Goal: Task Accomplishment & Management: Use online tool/utility

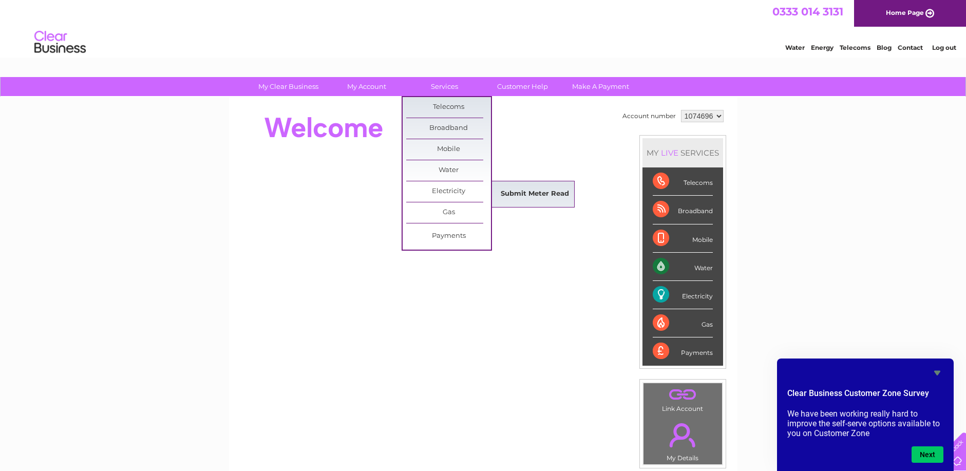
click at [560, 193] on link "Submit Meter Read" at bounding box center [535, 194] width 85 height 21
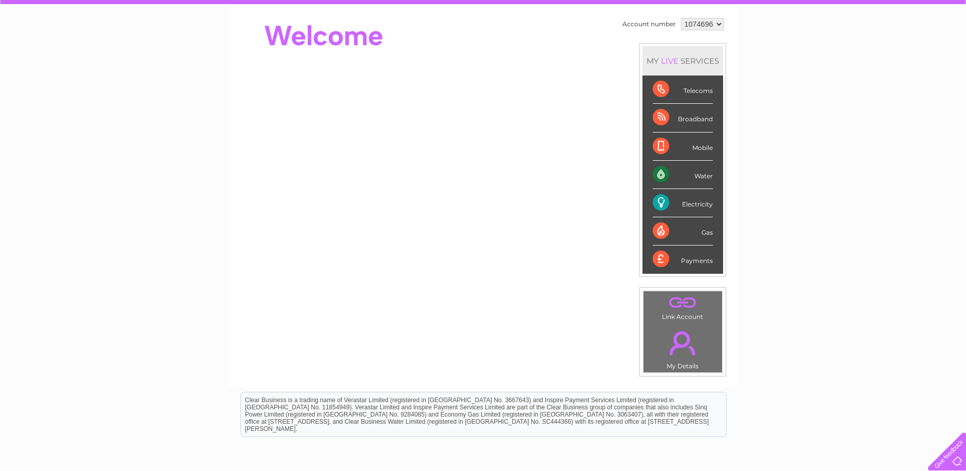
scroll to position [103, 0]
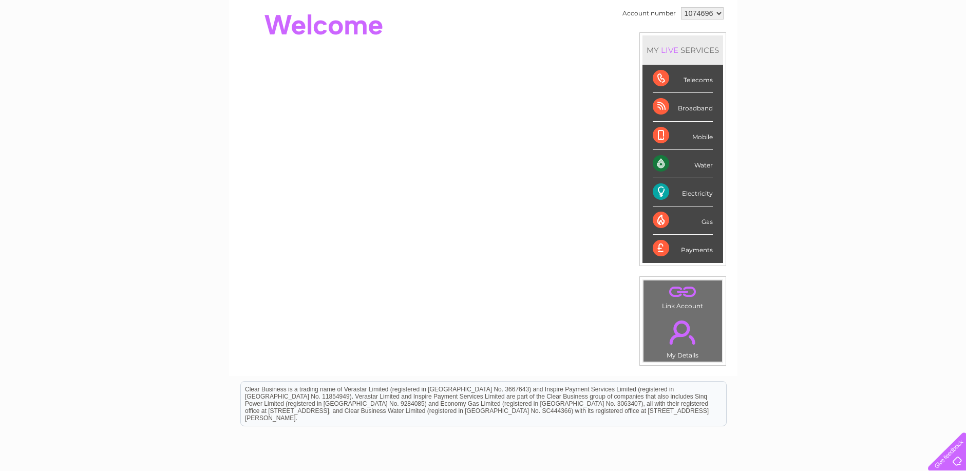
click at [680, 197] on div "Electricity" at bounding box center [683, 192] width 60 height 28
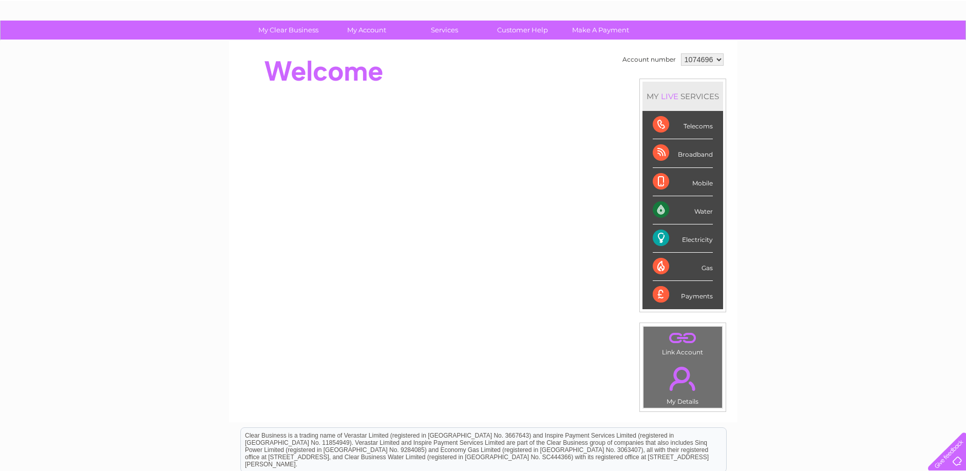
scroll to position [0, 0]
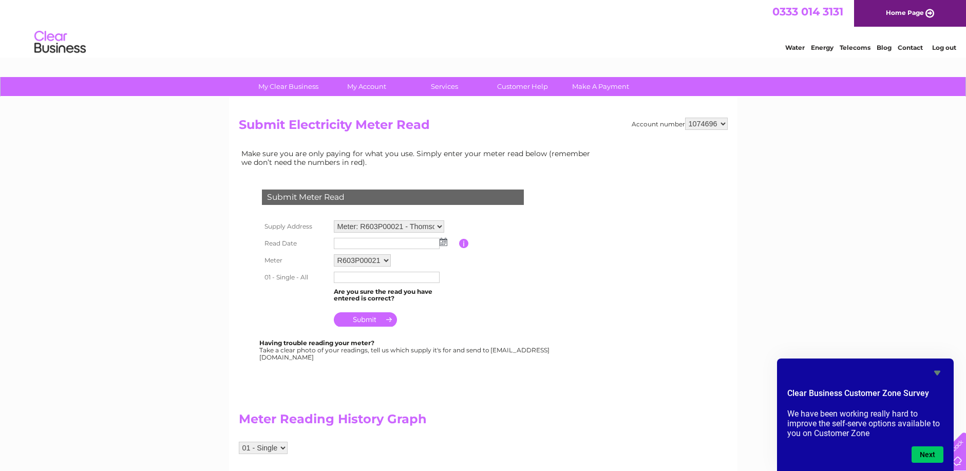
click at [383, 243] on input "text" at bounding box center [387, 243] width 106 height 11
click at [430, 247] on input "text" at bounding box center [387, 244] width 107 height 12
click at [442, 244] on img at bounding box center [445, 242] width 8 height 8
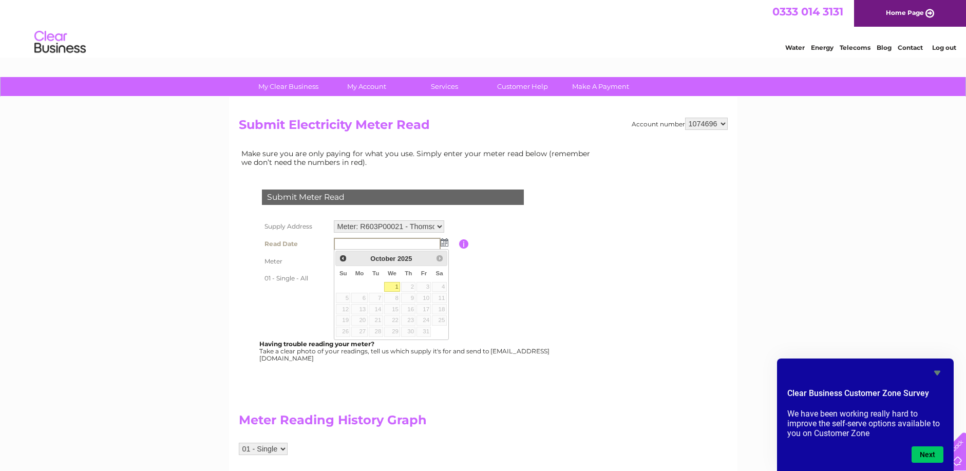
click at [398, 288] on link "1" at bounding box center [392, 287] width 16 height 10
type input "2025/10/01"
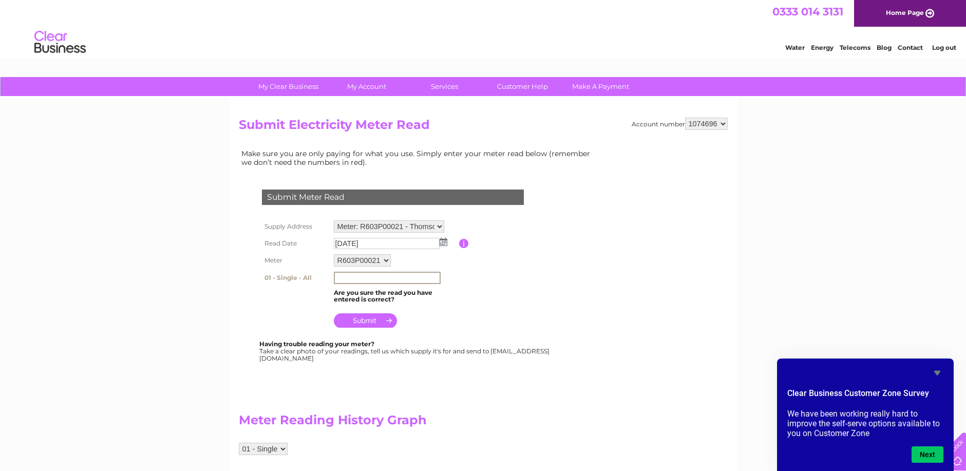
click at [353, 276] on input "text" at bounding box center [387, 278] width 107 height 12
click at [353, 278] on input "text" at bounding box center [387, 278] width 107 height 12
type input "482861"
click at [516, 311] on table "Supply Address Meter: R603P00021 - Thomson MOT and service centre , Ronald Stre…" at bounding box center [405, 274] width 292 height 112
click at [462, 314] on table "Supply Address Meter: R603P00021 - Thomson MOT and service centre , Ronald Stre…" at bounding box center [405, 274] width 292 height 112
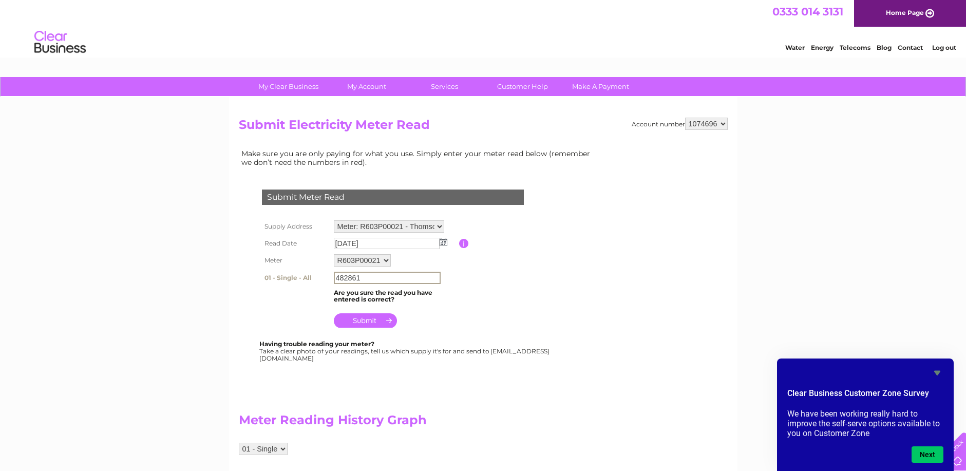
click at [387, 279] on input "482861" at bounding box center [387, 278] width 107 height 12
click at [502, 322] on table "Supply Address Meter: R603P00021 - Thomson MOT and service centre , Ronald Stre…" at bounding box center [405, 274] width 292 height 112
drag, startPoint x: 418, startPoint y: 244, endPoint x: 288, endPoint y: 240, distance: 129.5
click at [288, 240] on tr "Read Date 2025/10/01 Please enter the date the read was taken" at bounding box center [405, 243] width 292 height 17
click at [514, 331] on div "Submit Meter Read Supply Address Meter: R603P00021 - Thomson MOT and service ce…" at bounding box center [395, 270] width 312 height 182
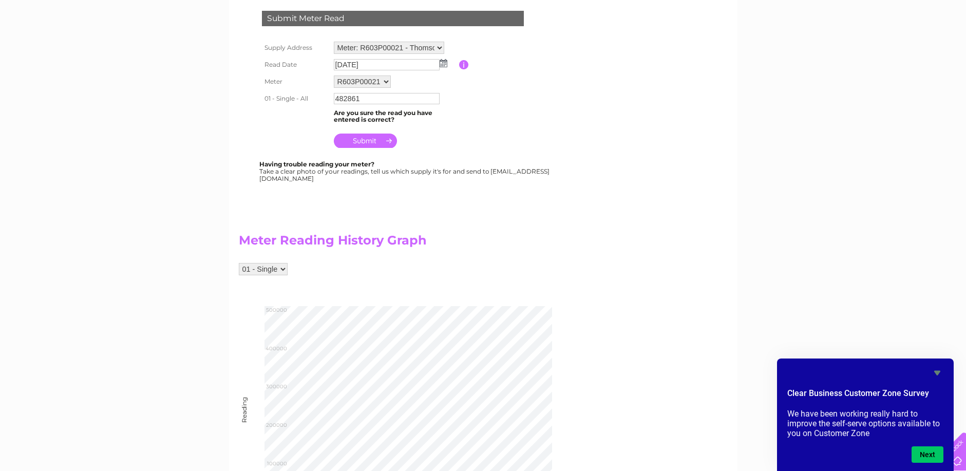
scroll to position [103, 0]
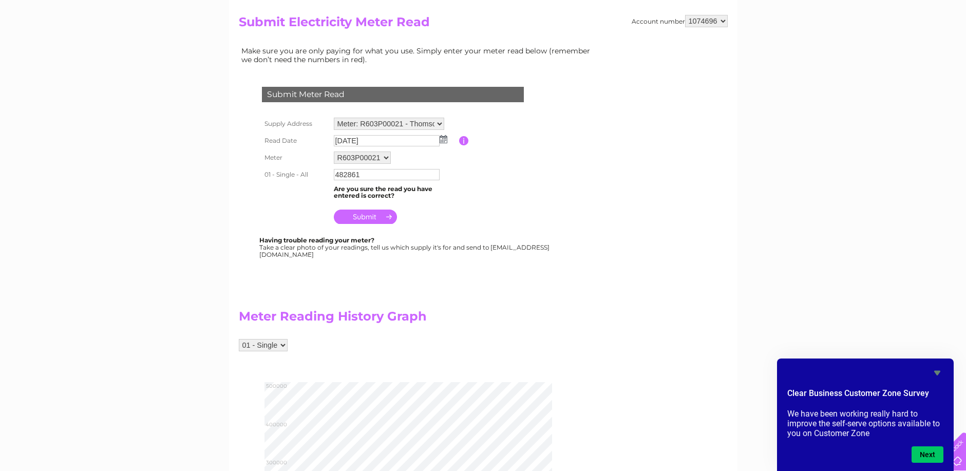
click at [365, 215] on input "submit" at bounding box center [365, 217] width 63 height 14
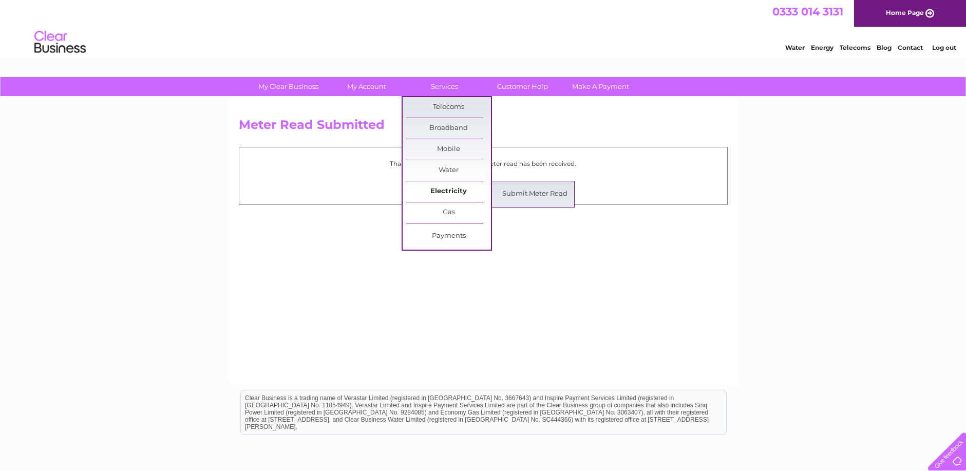
click at [443, 193] on link "Electricity" at bounding box center [448, 191] width 85 height 21
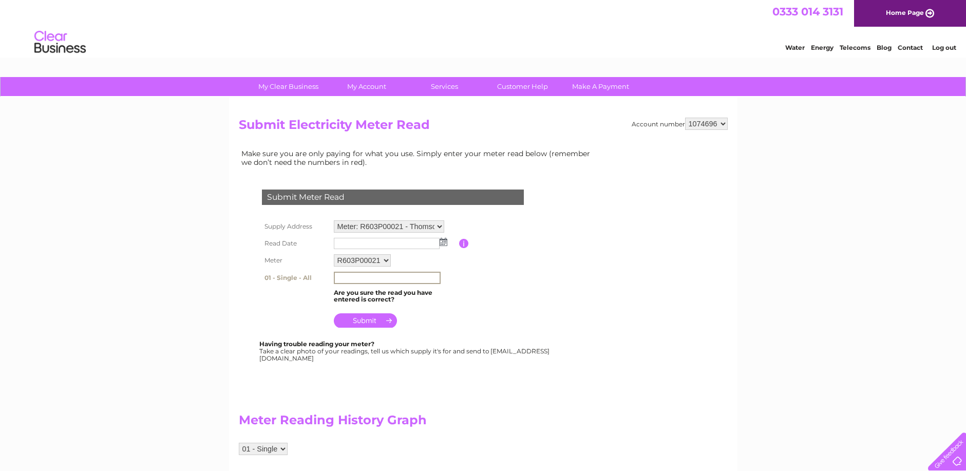
click at [360, 279] on input "text" at bounding box center [387, 278] width 107 height 12
click at [484, 338] on div "Submit Meter Read Supply Address Meter: R603P00021 - Thomson MOT and service ce…" at bounding box center [395, 270] width 312 height 183
click at [290, 277] on th "01 - Single - All" at bounding box center [295, 277] width 72 height 16
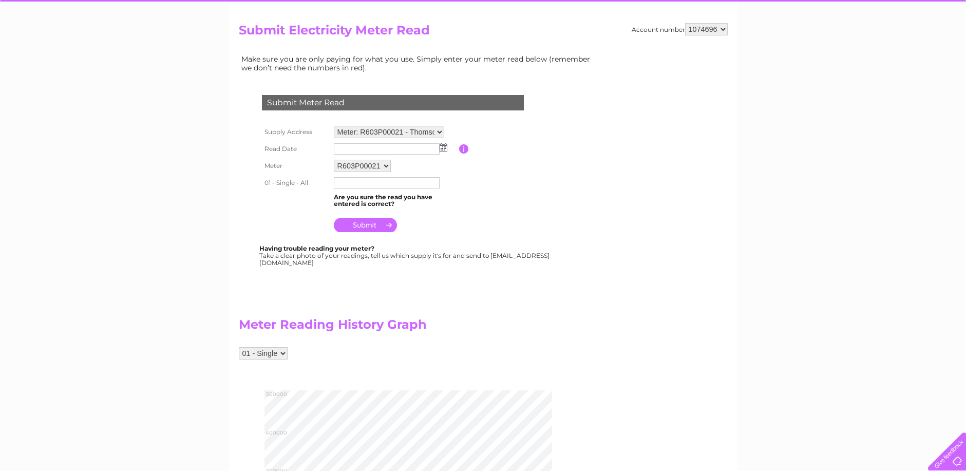
scroll to position [103, 0]
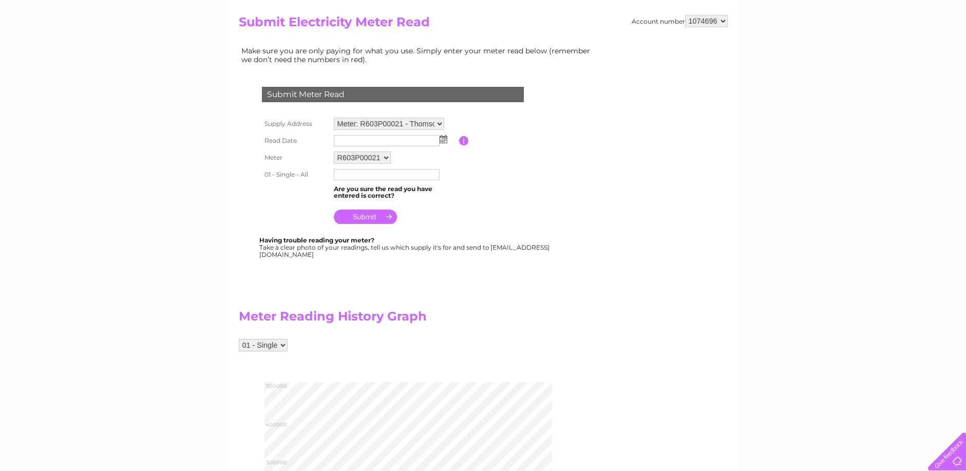
click at [282, 346] on select "01 - Single" at bounding box center [263, 345] width 49 height 12
click at [353, 346] on div "01 - Single" at bounding box center [419, 350] width 360 height 23
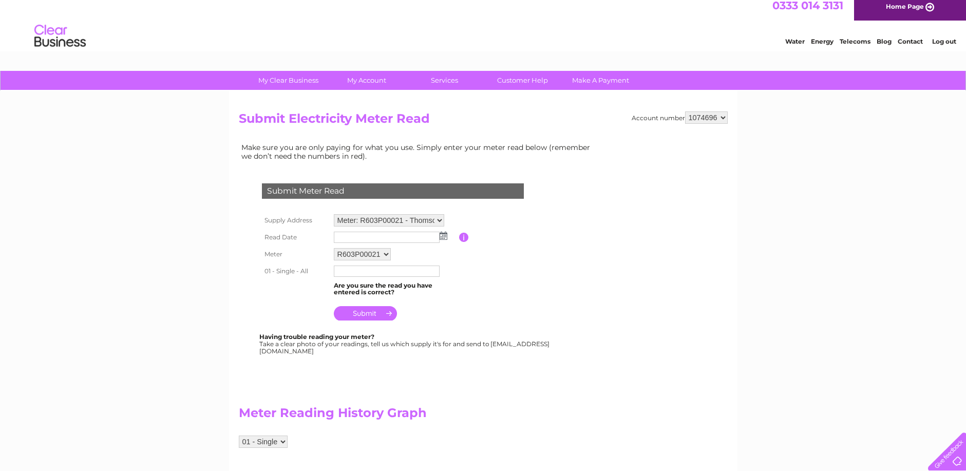
scroll to position [0, 0]
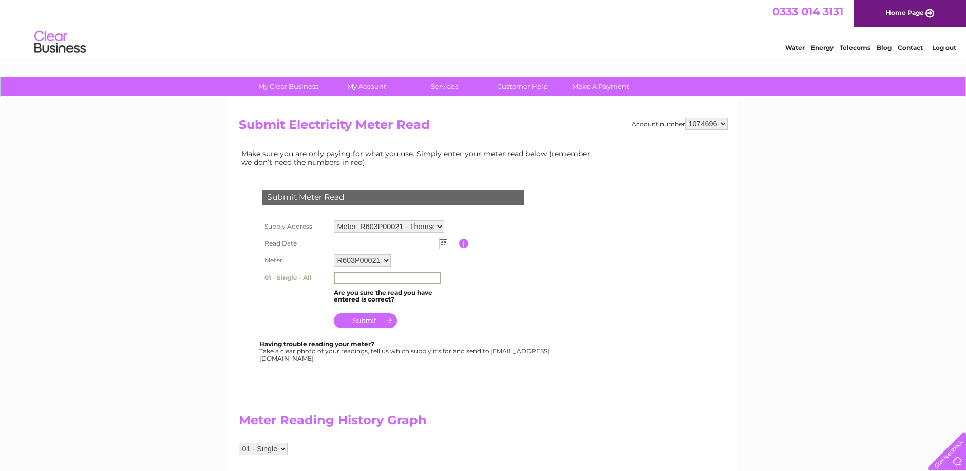
click at [382, 278] on input "text" at bounding box center [387, 278] width 107 height 12
drag, startPoint x: 55, startPoint y: 194, endPoint x: 65, endPoint y: 186, distance: 12.4
